Goal: Task Accomplishment & Management: Manage account settings

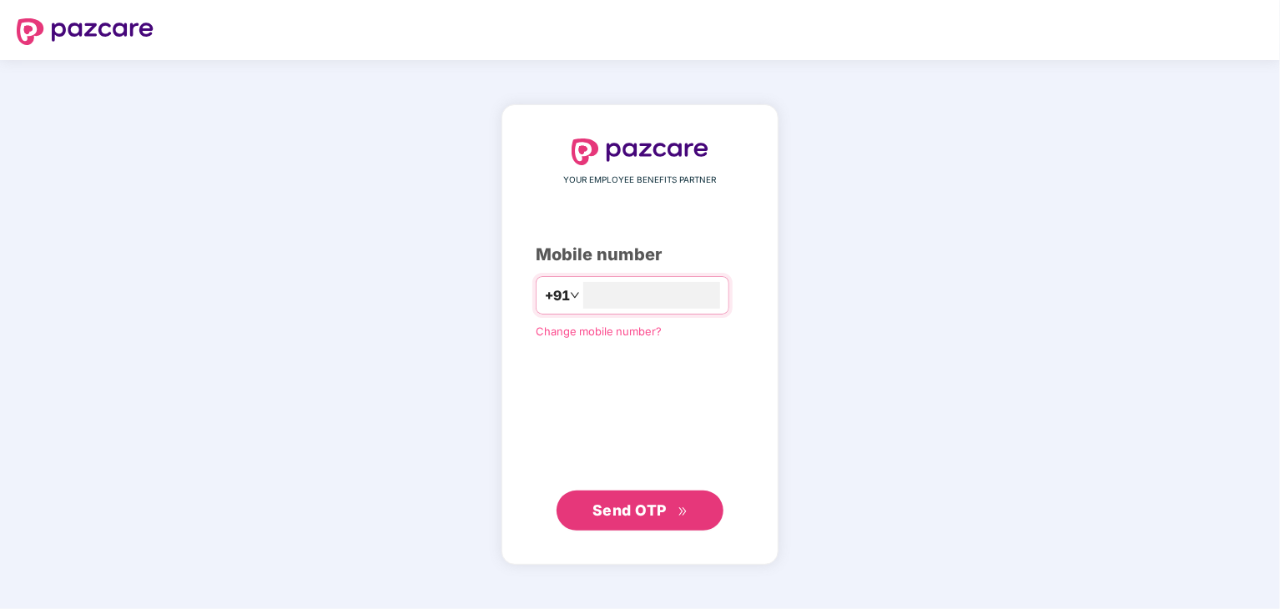
type input "**********"
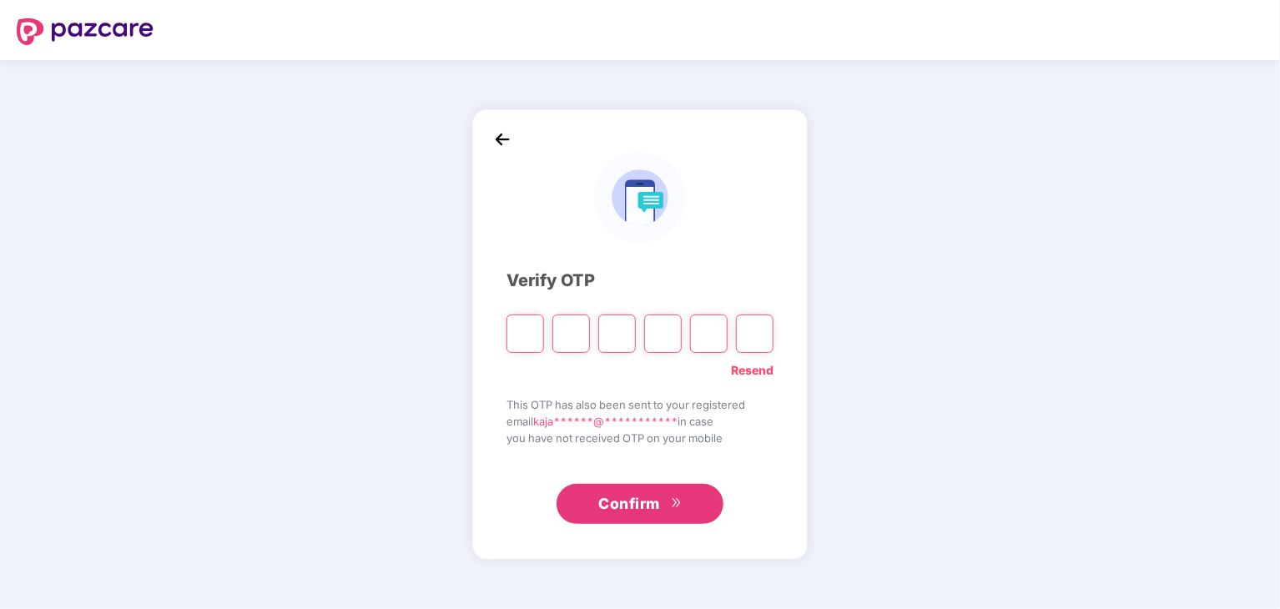
click at [519, 340] on input "Please enter verification code. Digit 1" at bounding box center [525, 334] width 38 height 38
type input "*"
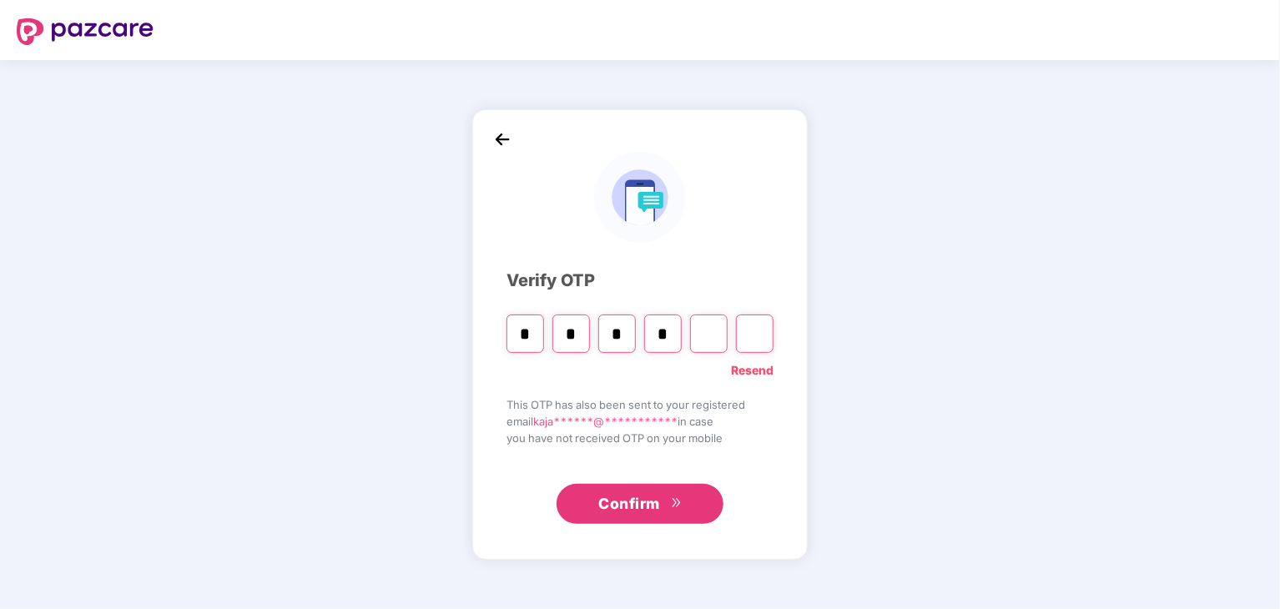
type input "*"
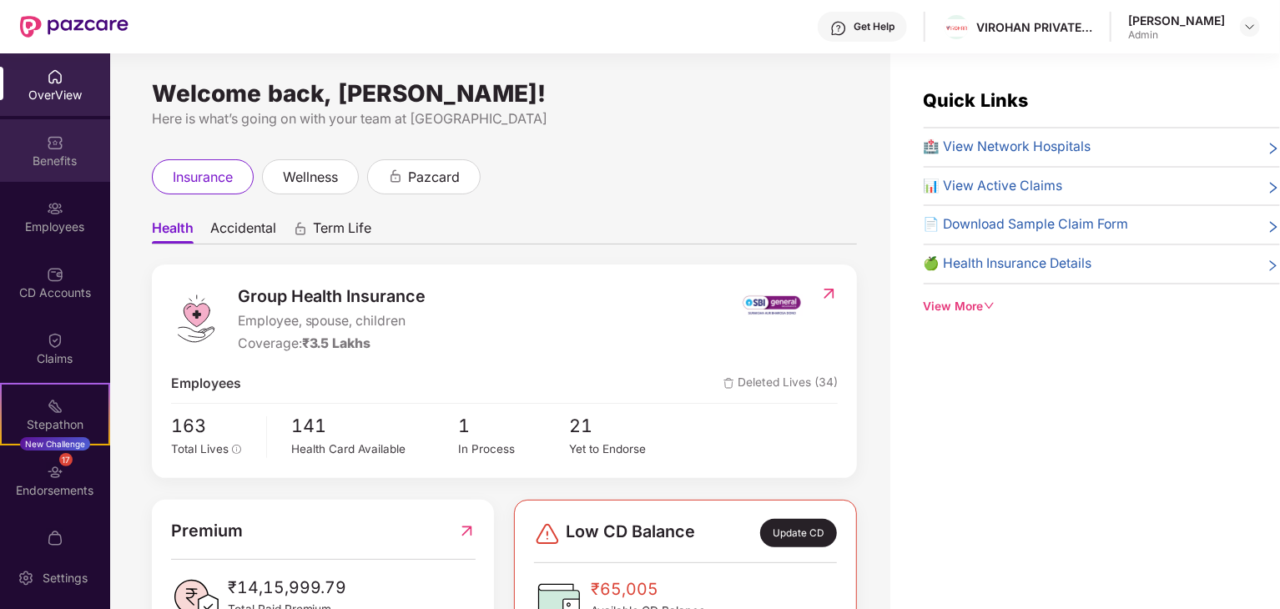
click at [63, 159] on div "Benefits" at bounding box center [55, 161] width 110 height 17
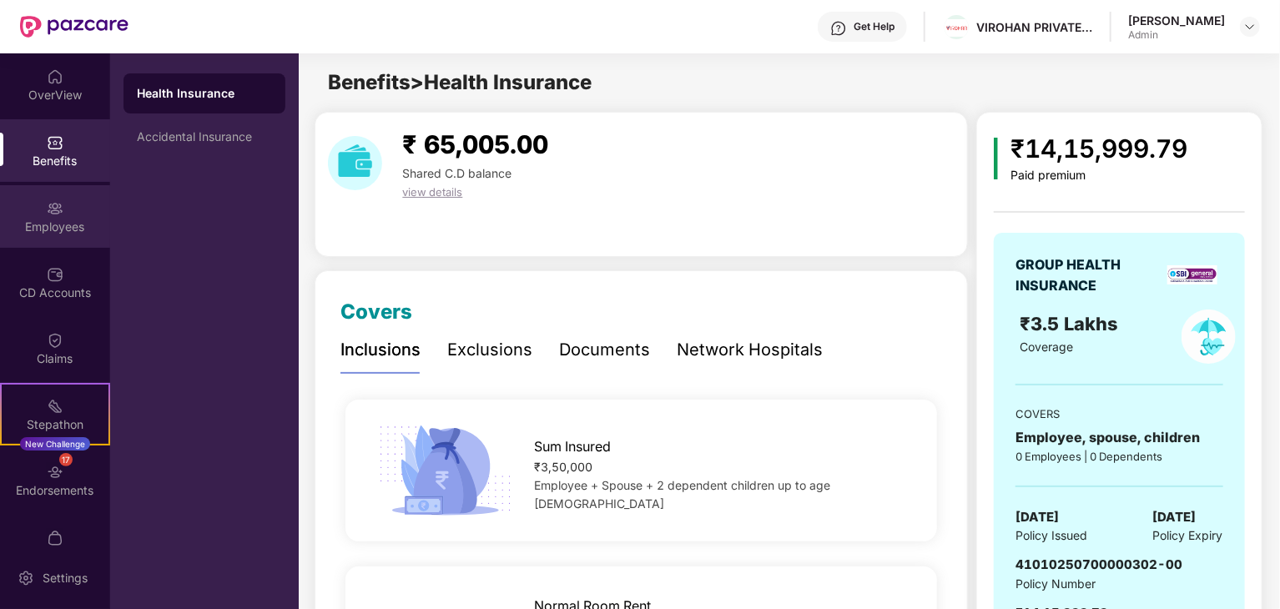
click at [65, 211] on div "Employees" at bounding box center [55, 216] width 110 height 63
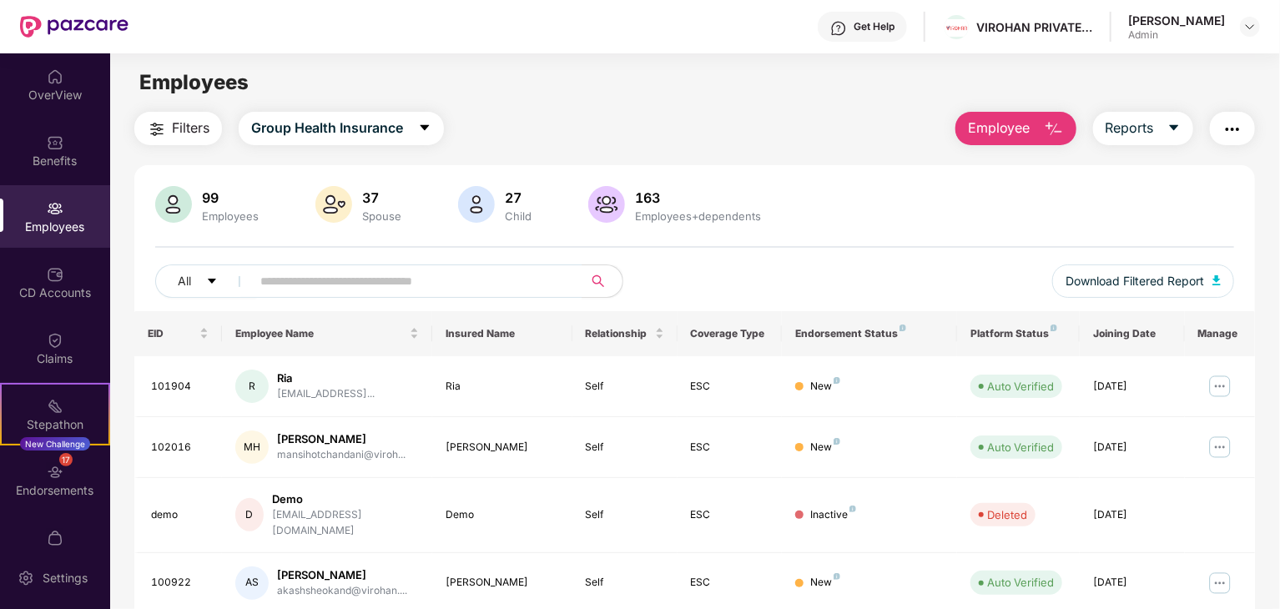
click at [894, 21] on div "Get Help" at bounding box center [874, 26] width 41 height 13
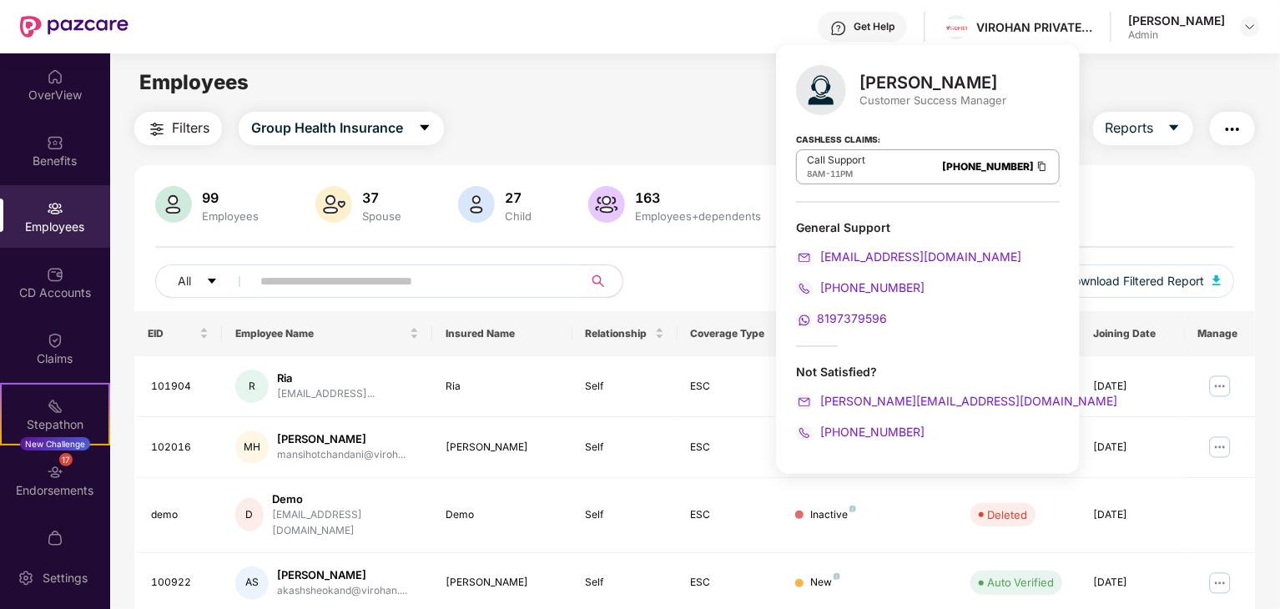
click at [723, 108] on main "Employees Filters Group Health Insurance Employee Reports 99 Employees 37 Spous…" at bounding box center [694, 357] width 1169 height 609
